Goal: Task Accomplishment & Management: Manage account settings

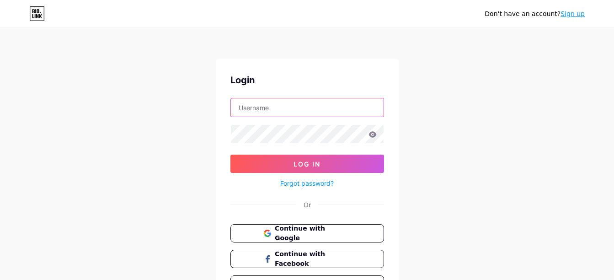
type input "[EMAIL_ADDRESS][DOMAIN_NAME]"
drag, startPoint x: 0, startPoint y: 0, endPoint x: 304, endPoint y: 69, distance: 311.4
click at [304, 69] on div "Login [EMAIL_ADDRESS][DOMAIN_NAME] Log In Forgot password? Or Continue with Goo…" at bounding box center [307, 184] width 183 height 250
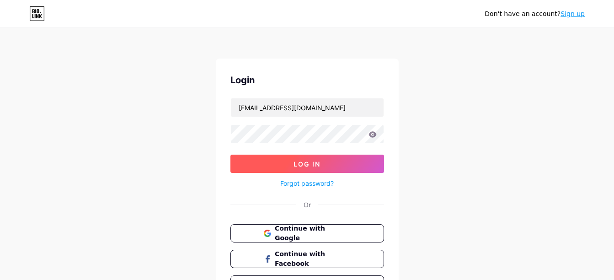
click at [314, 163] on span "Log In" at bounding box center [306, 164] width 27 height 8
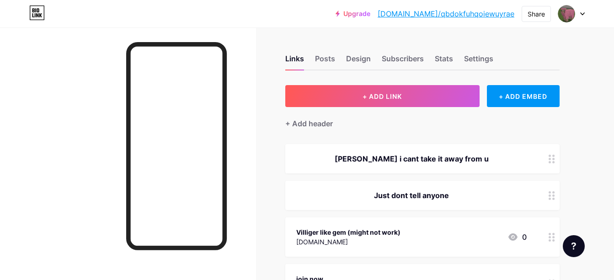
click at [429, 15] on link "[DOMAIN_NAME]/qbdokfuhqoiewuyrae" at bounding box center [446, 13] width 137 height 11
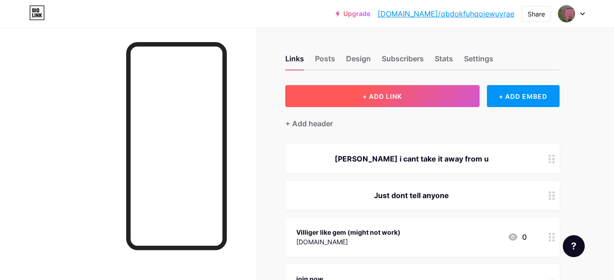
click at [338, 101] on button "+ ADD LINK" at bounding box center [382, 96] width 194 height 22
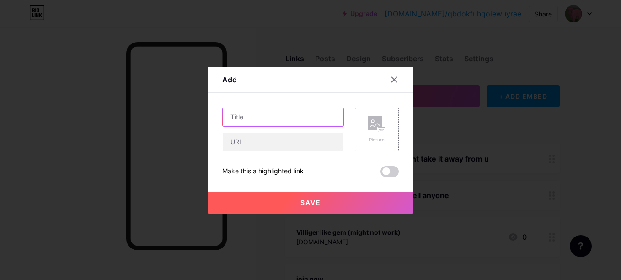
click at [271, 117] on input "text" at bounding box center [283, 117] width 121 height 18
type input "secret"
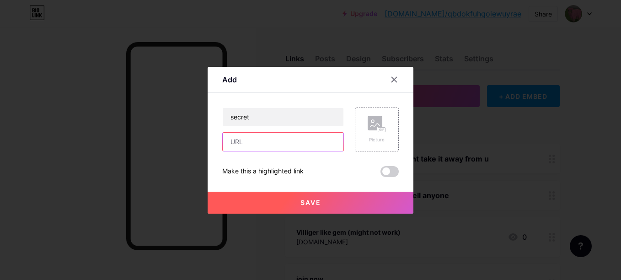
click at [278, 144] on input "text" at bounding box center [283, 142] width 121 height 18
paste input "[URL][DOMAIN_NAME]"
type input "[URL][DOMAIN_NAME]"
click at [386, 174] on span at bounding box center [389, 171] width 18 height 11
click at [380, 174] on input "checkbox" at bounding box center [380, 174] width 0 height 0
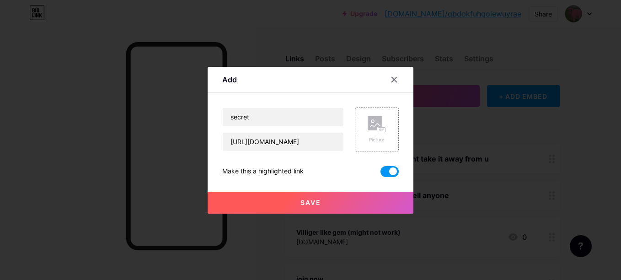
click at [344, 205] on button "Save" at bounding box center [311, 203] width 206 height 22
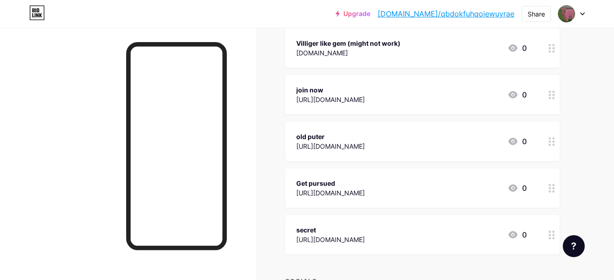
scroll to position [269, 0]
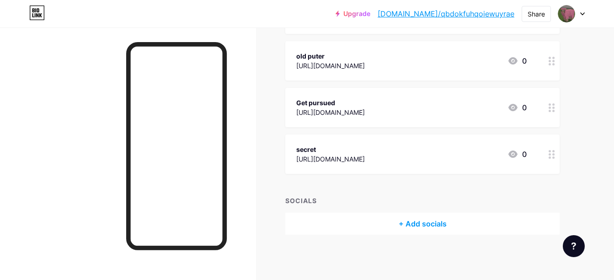
drag, startPoint x: 242, startPoint y: 10, endPoint x: 277, endPoint y: 241, distance: 234.0
click at [277, 241] on div "Links Posts Design Subscribers Stats Settings + ADD LINK + ADD EMBED + Add head…" at bounding box center [299, 19] width 598 height 522
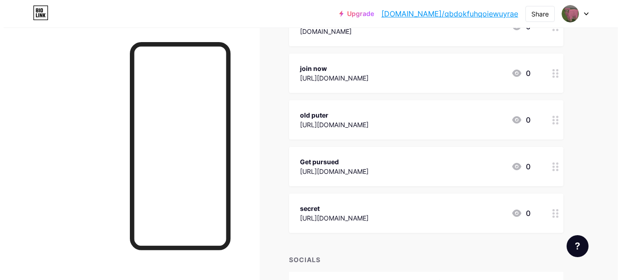
scroll to position [186, 0]
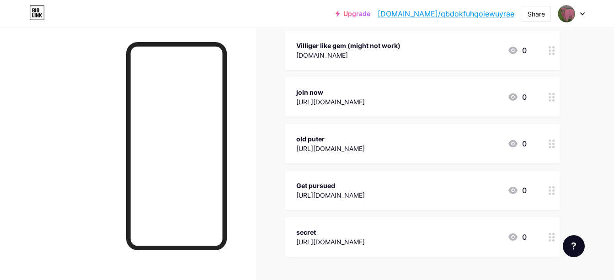
click at [365, 193] on div "[URL][DOMAIN_NAME]" at bounding box center [330, 195] width 69 height 10
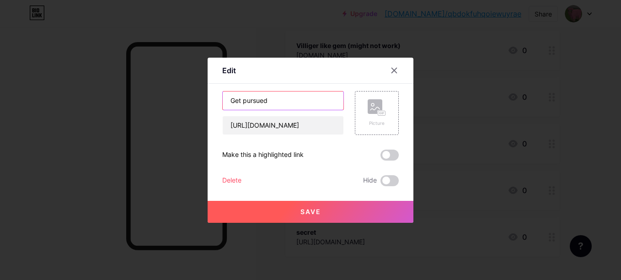
click at [287, 102] on input "Get pursued" at bounding box center [283, 100] width 121 height 18
type input "G"
type input "very cool video"
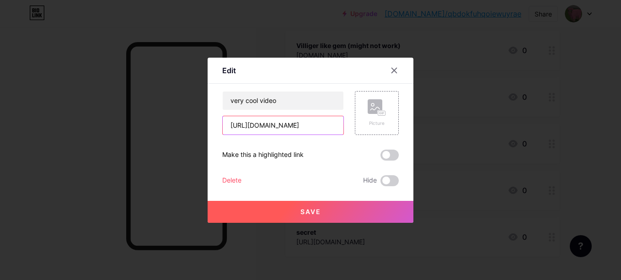
click at [251, 124] on input "[URL][DOMAIN_NAME]" at bounding box center [283, 125] width 121 height 18
type input "https:/[DOMAIN_NAME][URL]"
drag, startPoint x: 230, startPoint y: 126, endPoint x: 482, endPoint y: 130, distance: 252.3
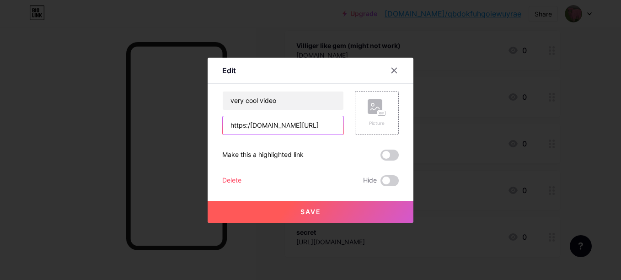
click at [482, 130] on div "Edit Content YouTube Play YouTube video without leaving your page. ADD Vimeo Pl…" at bounding box center [310, 140] width 621 height 280
paste input "[URL][DOMAIN_NAME]"
type input "[URL][DOMAIN_NAME]"
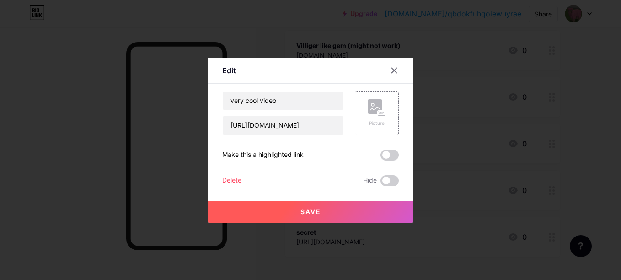
click at [388, 158] on span at bounding box center [389, 154] width 18 height 11
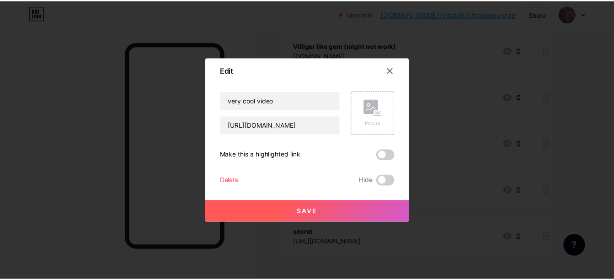
scroll to position [0, 0]
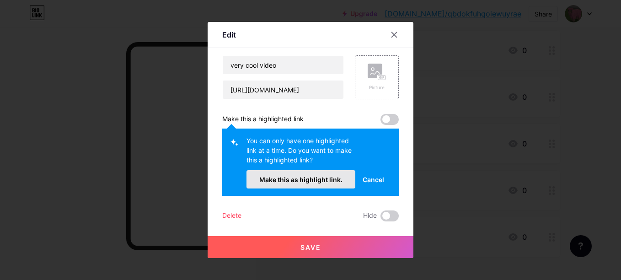
click at [316, 177] on span "Make this as highlight link." at bounding box center [300, 180] width 83 height 8
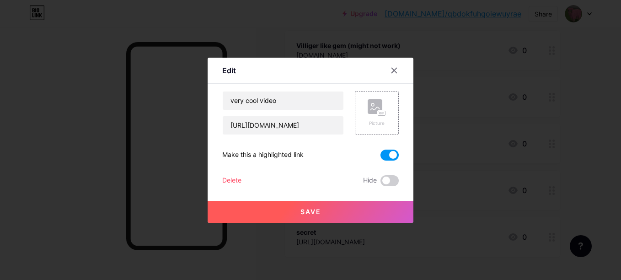
click at [301, 214] on span "Save" at bounding box center [310, 212] width 21 height 8
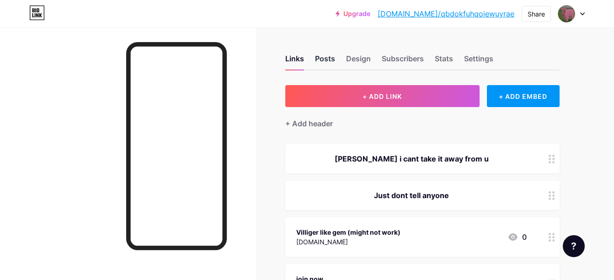
click at [327, 64] on div "Posts" at bounding box center [325, 61] width 20 height 16
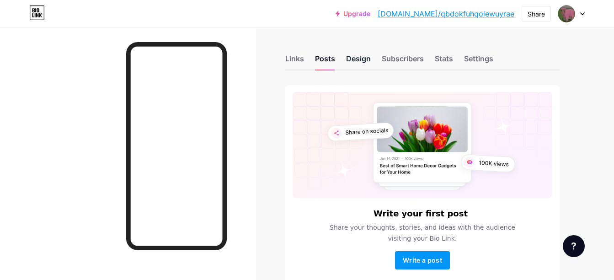
click at [364, 62] on div "Design" at bounding box center [358, 61] width 25 height 16
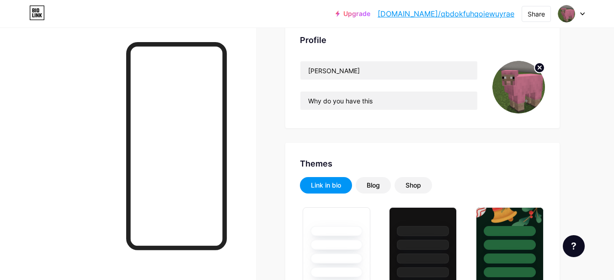
scroll to position [116, 0]
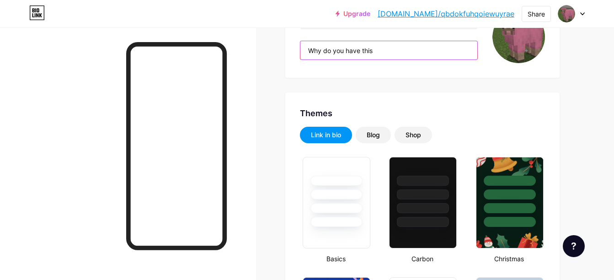
drag, startPoint x: 400, startPoint y: 53, endPoint x: 233, endPoint y: 49, distance: 167.3
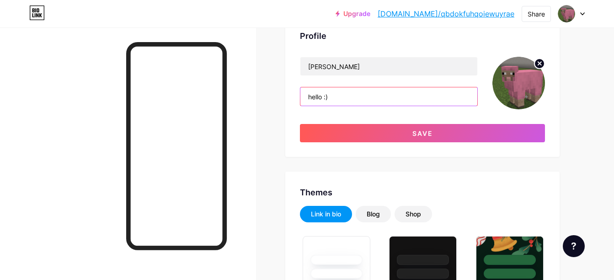
scroll to position [0, 0]
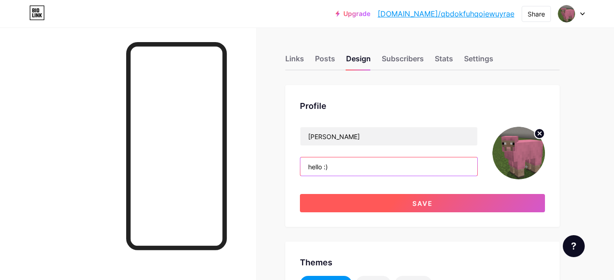
type input "hello :)"
click at [408, 201] on button "Save" at bounding box center [422, 203] width 245 height 18
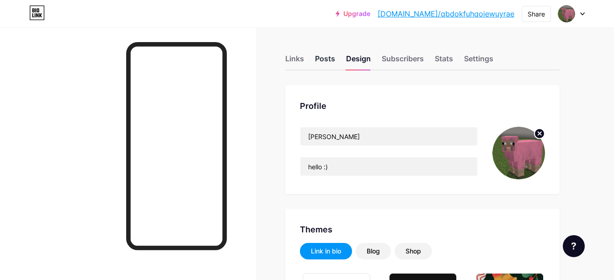
click at [322, 60] on div "Posts" at bounding box center [325, 61] width 20 height 16
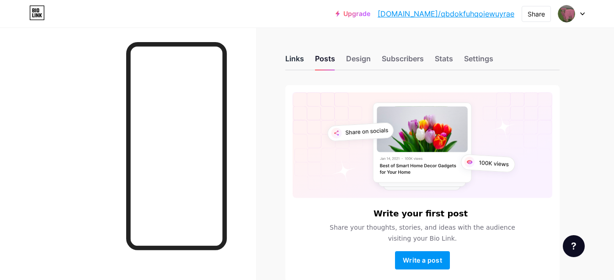
click at [301, 66] on div "Links" at bounding box center [294, 61] width 19 height 16
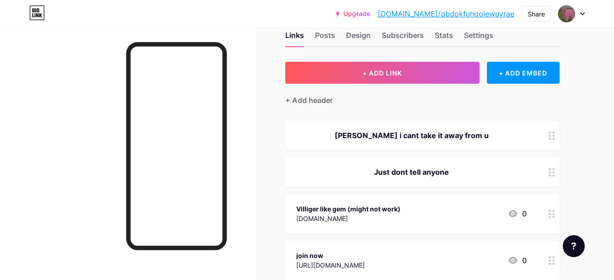
scroll to position [24, 0]
click at [540, 136] on div "[PERSON_NAME] i cant take it away from u" at bounding box center [422, 134] width 274 height 29
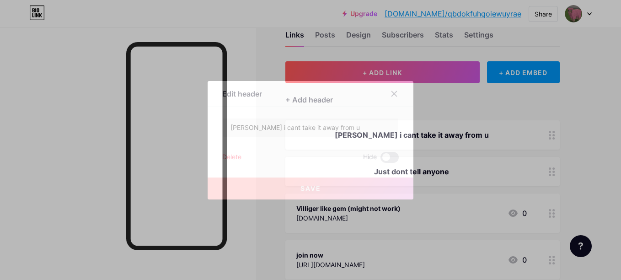
click at [231, 155] on div "Delete" at bounding box center [231, 157] width 19 height 11
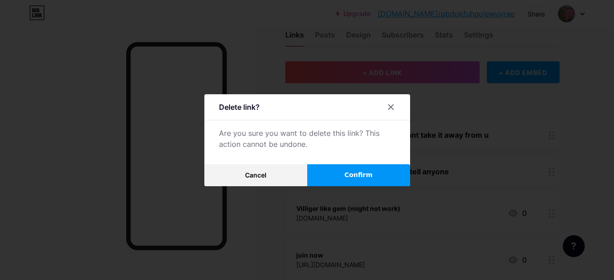
click at [326, 175] on button "Confirm" at bounding box center [358, 175] width 103 height 22
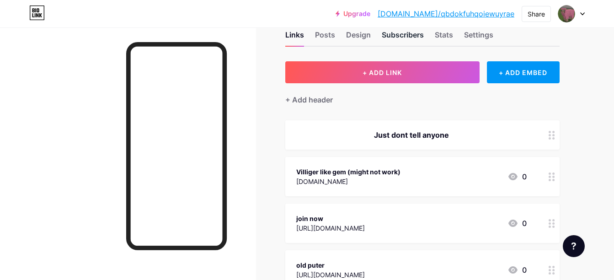
click at [401, 34] on div "Subscribers" at bounding box center [403, 37] width 42 height 16
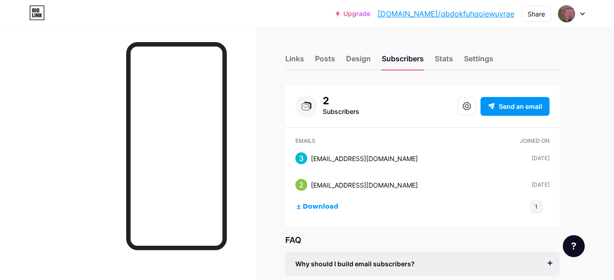
scroll to position [101, 0]
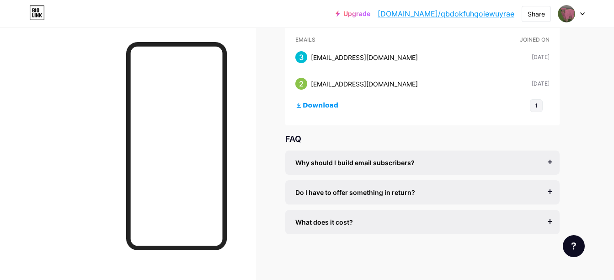
click at [334, 164] on span "Why should I build email subscribers?" at bounding box center [354, 163] width 119 height 10
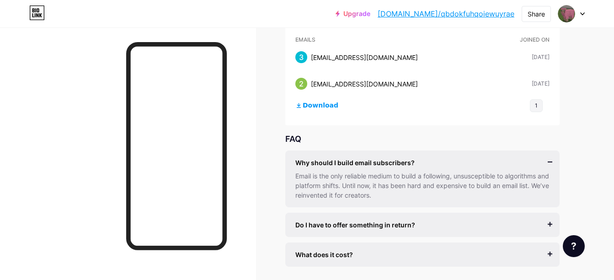
click at [334, 164] on span "Why should I build email subscribers?" at bounding box center [354, 163] width 119 height 10
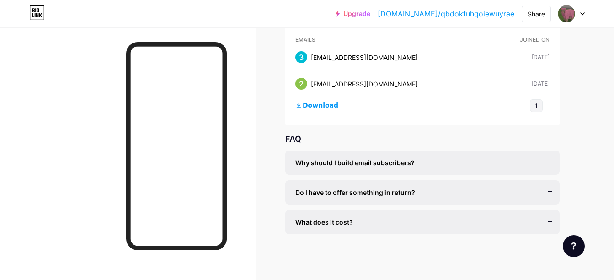
scroll to position [0, 0]
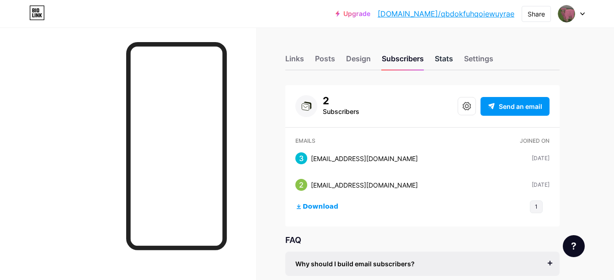
click at [446, 64] on div "Stats" at bounding box center [444, 61] width 18 height 16
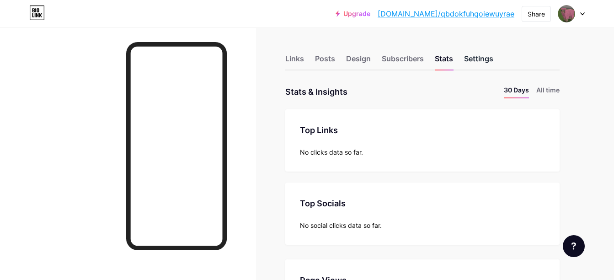
click at [477, 62] on div "Settings" at bounding box center [478, 61] width 29 height 16
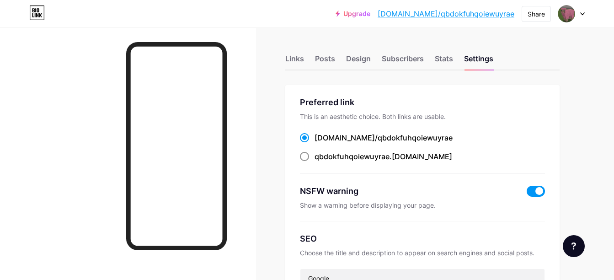
click at [394, 158] on div "qbdokfuhqoiewuyrae .[DOMAIN_NAME]" at bounding box center [383, 156] width 138 height 11
click at [320, 162] on input "qbdokfuhqoiewuyrae .[DOMAIN_NAME]" at bounding box center [317, 165] width 6 height 6
radio input "true"
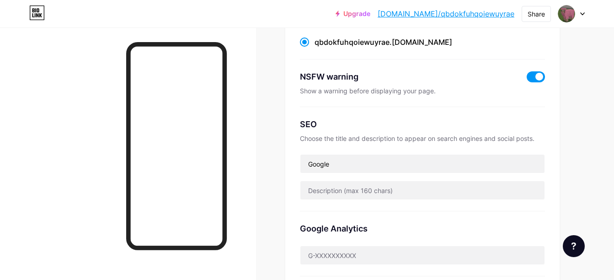
scroll to position [123, 0]
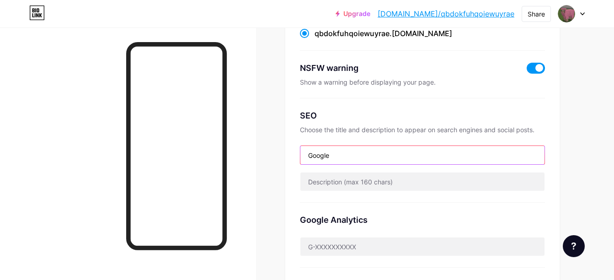
drag, startPoint x: 341, startPoint y: 157, endPoint x: 282, endPoint y: 156, distance: 59.0
click at [282, 156] on div "Links Posts Design Subscribers Stats Settings Preferred link This is an aesthet…" at bounding box center [299, 268] width 598 height 728
click at [375, 154] on input "Google" at bounding box center [422, 155] width 244 height 18
drag, startPoint x: 379, startPoint y: 155, endPoint x: 257, endPoint y: 160, distance: 121.7
click at [257, 160] on div "Links Posts Design Subscribers Stats Settings Preferred link This is an aesthet…" at bounding box center [299, 268] width 598 height 728
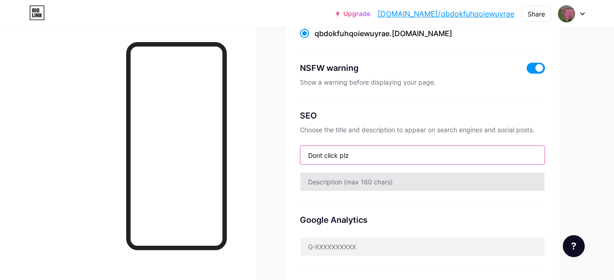
type input "Dont click plz"
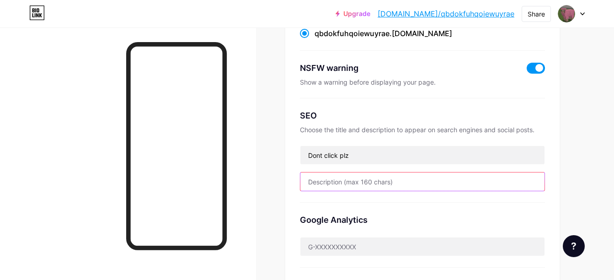
click at [332, 180] on input "text" at bounding box center [422, 181] width 244 height 18
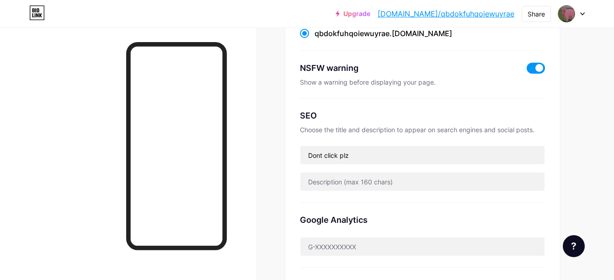
click at [287, 151] on div "Preferred link This is an aesthetic choice. Both links are usable. [DOMAIN_NAME…" at bounding box center [422, 165] width 274 height 406
